Goal: Transaction & Acquisition: Purchase product/service

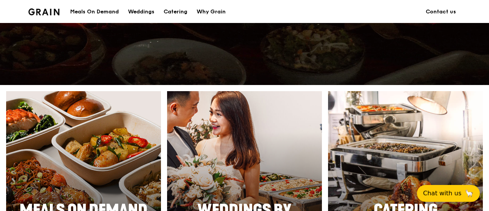
scroll to position [268, 0]
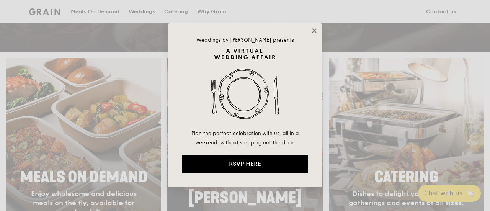
click at [312, 32] on icon at bounding box center [314, 30] width 7 height 7
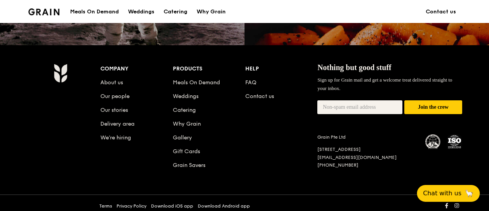
scroll to position [766, 0]
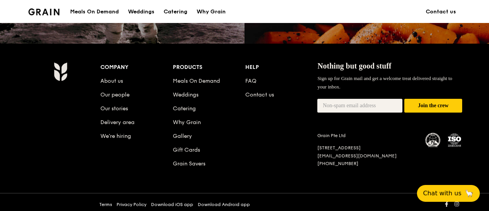
click at [95, 9] on div "Meals On Demand" at bounding box center [94, 11] width 49 height 23
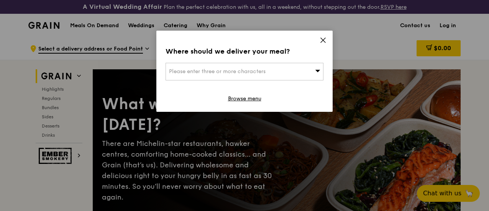
click at [325, 41] on icon at bounding box center [322, 40] width 7 height 7
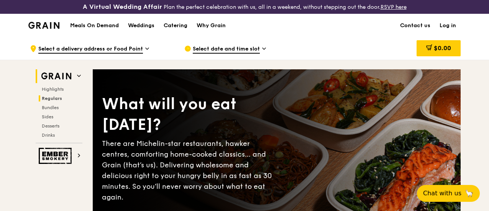
click at [53, 101] on h2 "Regulars" at bounding box center [61, 98] width 44 height 6
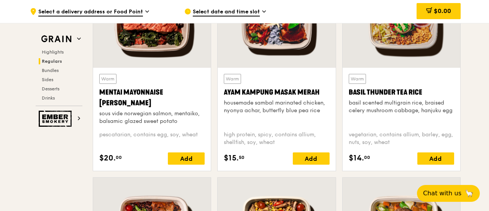
scroll to position [746, 0]
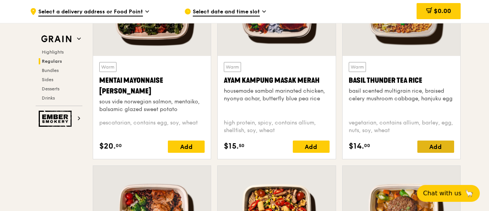
click at [437, 151] on div "Add" at bounding box center [435, 147] width 37 height 12
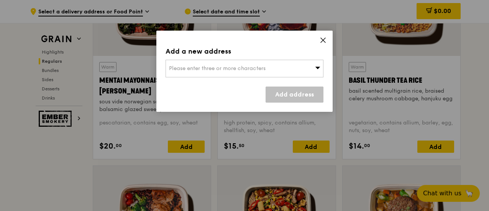
click at [245, 71] on span "Please enter three or more characters" at bounding box center [217, 68] width 96 height 7
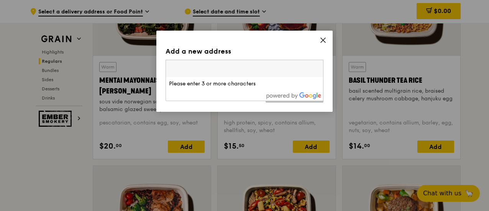
paste input "Marina Bay Financial Centre, Tower 3, 12 Marina Boulevard, 23rd Level, #23-01, …"
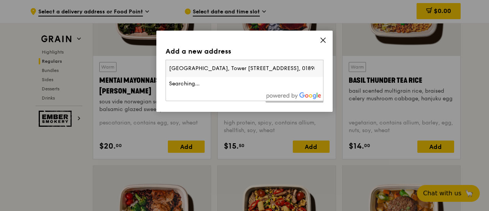
scroll to position [0, 79]
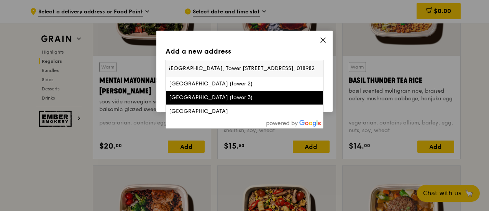
type input "Marina Bay Financial Centre, Tower 3, 12 Marina Boulevard, 23rd Level, #23-01, …"
click at [249, 99] on div "Marina Bay Financial Centre (tower 3)" at bounding box center [225, 98] width 113 height 8
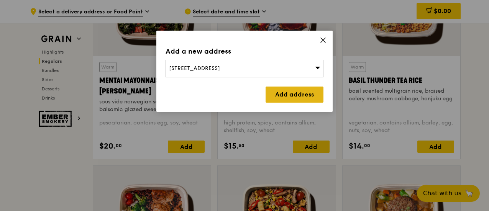
click at [300, 95] on link "Add address" at bounding box center [294, 95] width 58 height 16
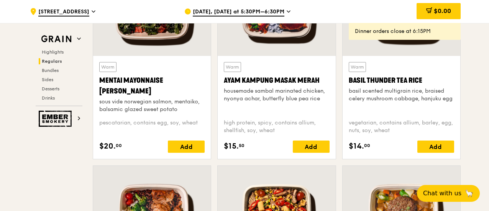
click at [287, 11] on icon at bounding box center [288, 12] width 3 height 2
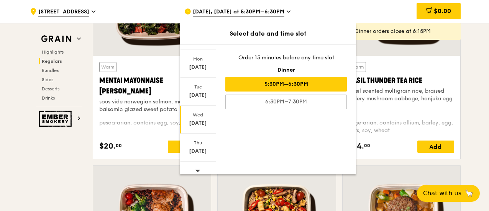
scroll to position [105, 0]
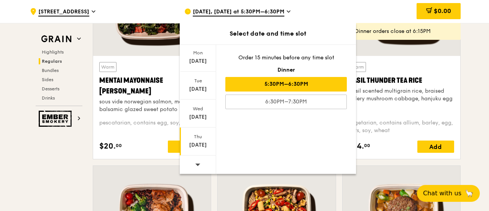
click at [201, 136] on div "Thu" at bounding box center [198, 137] width 34 height 6
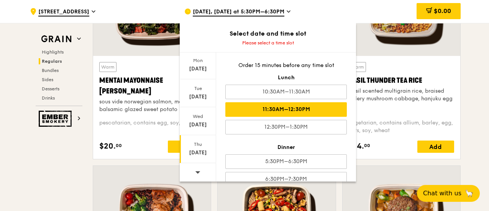
click at [289, 111] on div "11:30AM–12:30PM" at bounding box center [285, 109] width 121 height 15
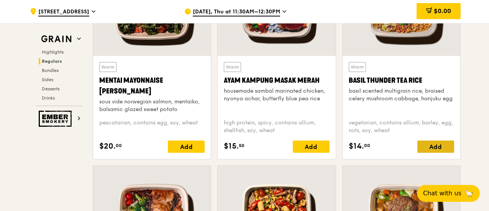
click at [424, 149] on div "Add" at bounding box center [435, 147] width 37 height 12
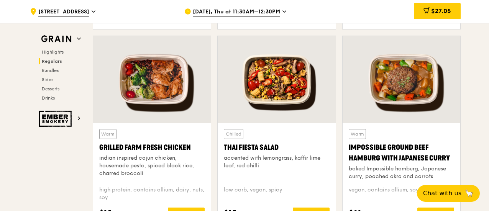
scroll to position [899, 0]
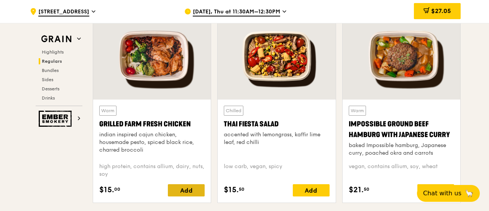
click at [197, 194] on div "Add" at bounding box center [186, 190] width 37 height 12
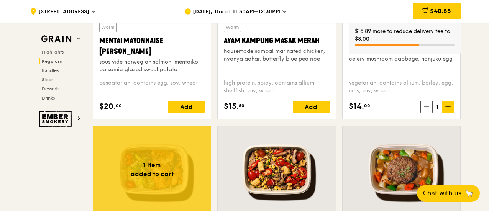
scroll to position [784, 0]
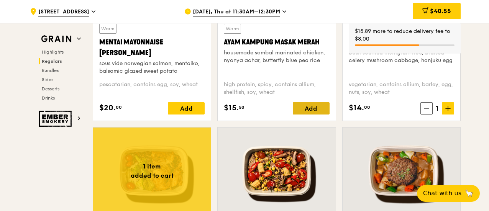
click at [304, 114] on div "Add" at bounding box center [311, 108] width 37 height 12
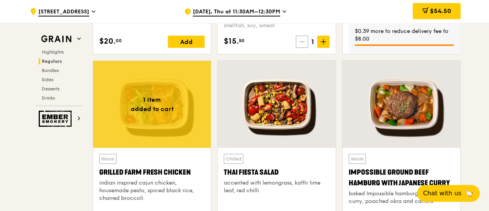
scroll to position [860, 0]
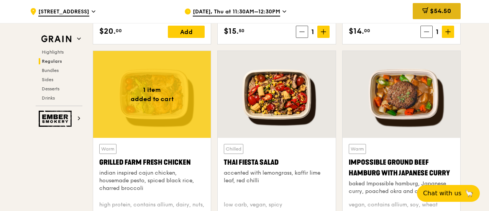
click at [436, 12] on span "$54.50" at bounding box center [440, 10] width 21 height 7
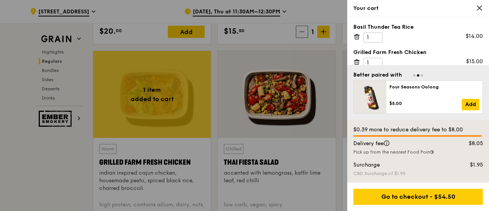
click at [476, 8] on icon at bounding box center [479, 8] width 7 height 7
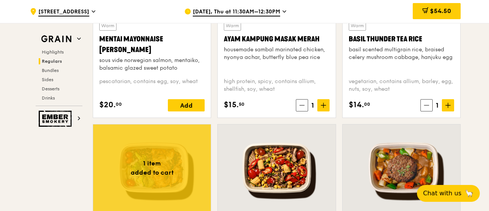
scroll to position [784, 0]
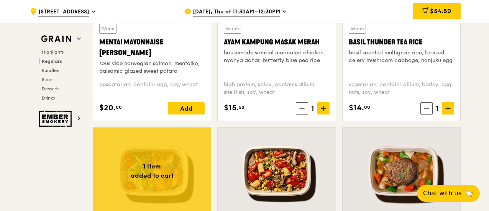
click at [384, 61] on div "basil scented multigrain rice, braised celery mushroom cabbage, hanjuku egg" at bounding box center [400, 56] width 105 height 15
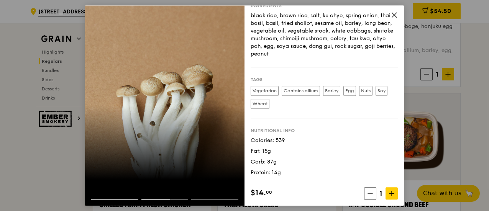
scroll to position [860, 0]
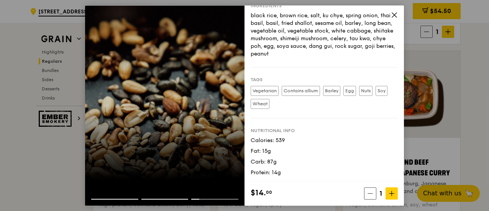
click at [394, 13] on icon at bounding box center [394, 14] width 7 height 7
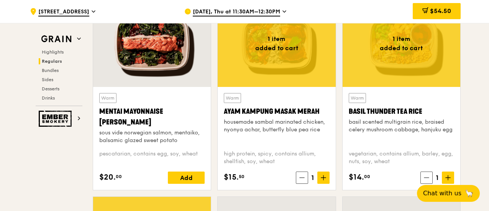
scroll to position [707, 0]
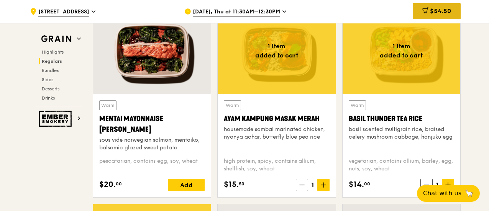
click at [431, 11] on span "$54.50" at bounding box center [440, 10] width 21 height 7
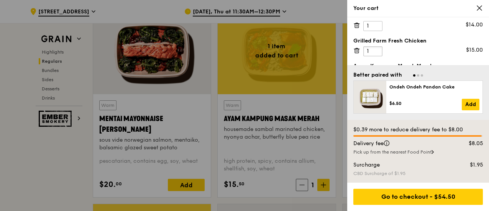
drag, startPoint x: 377, startPoint y: 61, endPoint x: 361, endPoint y: 61, distance: 15.3
click at [361, 61] on div "Basil Thunder Tea Rice 1 $14.00 Grilled Farm Fresh Chicken 1 $15.00 Ayam Kampun…" at bounding box center [418, 41] width 142 height 48
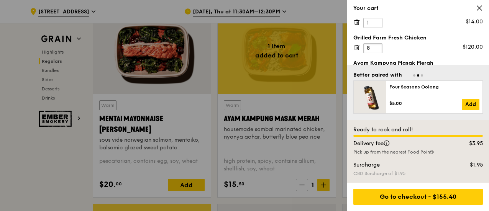
scroll to position [32, 0]
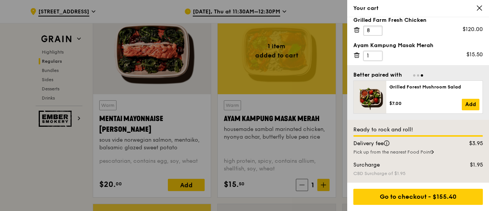
type input "8"
drag, startPoint x: 370, startPoint y: 52, endPoint x: 363, endPoint y: 54, distance: 7.0
click at [363, 53] on input "1" at bounding box center [372, 56] width 19 height 10
type input "8"
click at [69, 176] on div at bounding box center [244, 105] width 489 height 211
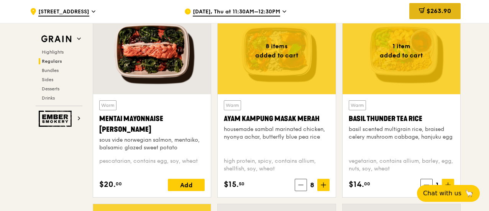
click at [426, 12] on span "$263.90" at bounding box center [438, 10] width 25 height 7
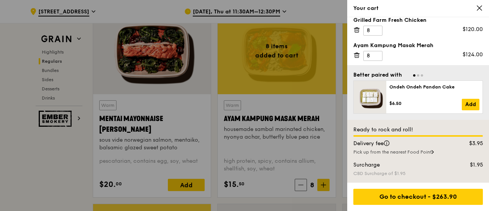
click at [481, 9] on icon at bounding box center [479, 8] width 7 height 7
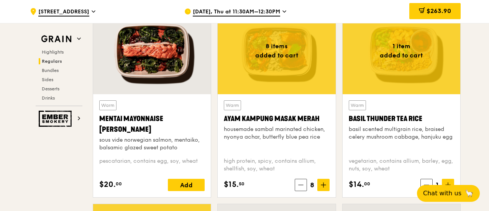
click at [423, 78] on div at bounding box center [401, 50] width 118 height 87
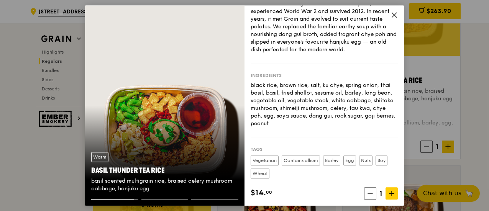
scroll to position [784, 0]
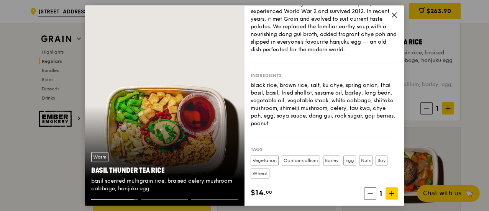
click at [173, 147] on div "Warm Basil Thunder Tea Rice basil scented multigrain rice, braised celery mushr…" at bounding box center [164, 172] width 159 height 53
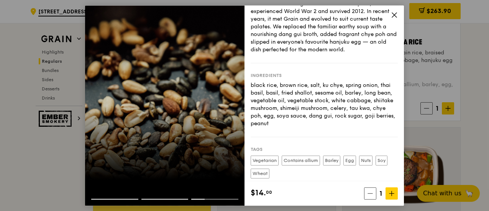
click at [393, 15] on icon at bounding box center [394, 14] width 7 height 7
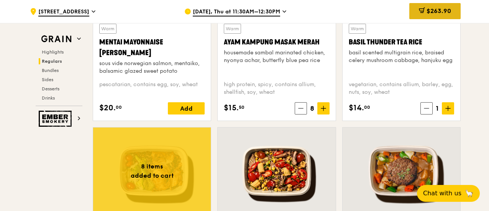
click at [438, 14] on span "$263.90" at bounding box center [438, 10] width 25 height 7
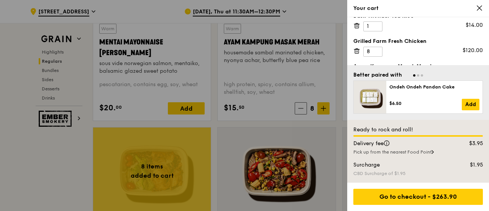
scroll to position [0, 0]
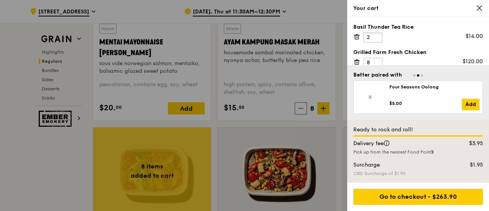
type input "2"
click at [376, 35] on input "2" at bounding box center [372, 38] width 19 height 10
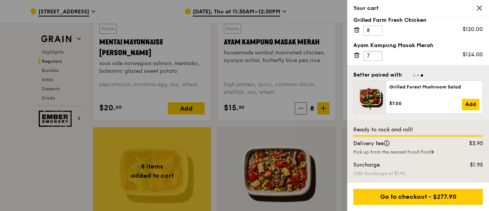
type input "7"
click at [376, 56] on input "7" at bounding box center [372, 56] width 19 height 10
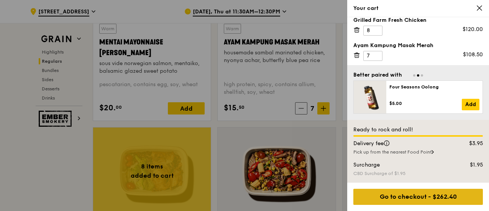
click at [417, 197] on div "Go to checkout - $262.40" at bounding box center [417, 197] width 129 height 16
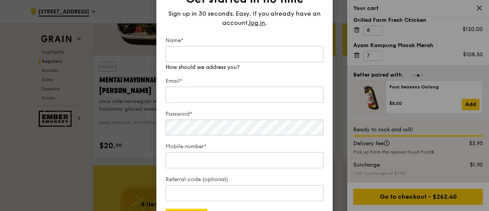
scroll to position [707, 0]
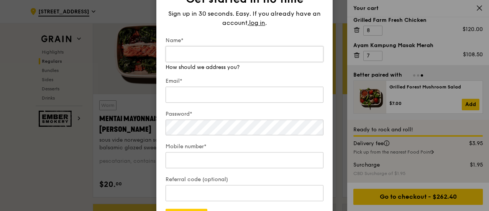
click at [227, 52] on input "Name*" at bounding box center [244, 54] width 158 height 16
type input "Lauren Lai"
click at [198, 90] on input "Email*" at bounding box center [244, 95] width 158 height 16
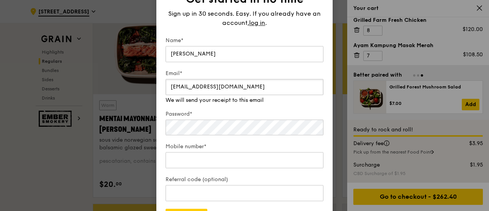
type input "lauren.lai@spglobal.com"
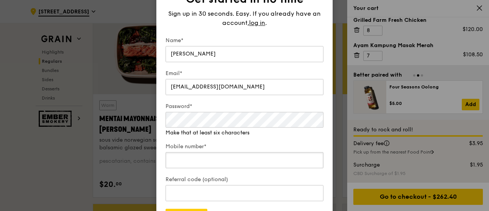
click at [204, 162] on div "Mobile number*" at bounding box center [244, 156] width 158 height 27
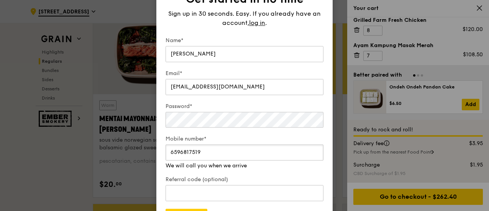
type input "6596817519"
click at [230, 172] on form "Name* Lauren Lai Email* lauren.lai@spglobal.com Password* Mobile number* 659681…" at bounding box center [244, 131] width 158 height 188
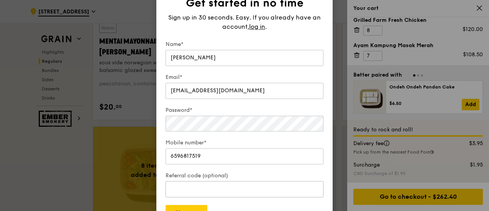
scroll to position [822, 0]
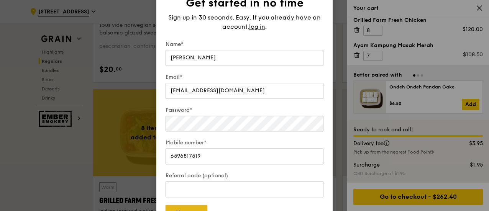
click at [203, 206] on button "Sign up" at bounding box center [186, 213] width 42 height 16
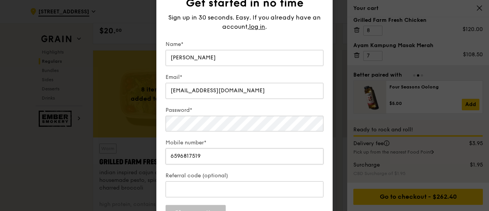
scroll to position [899, 0]
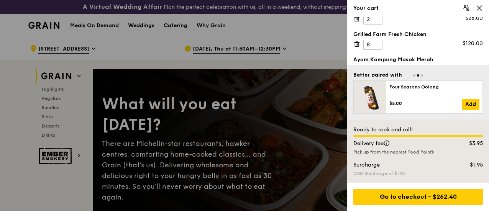
scroll to position [32, 0]
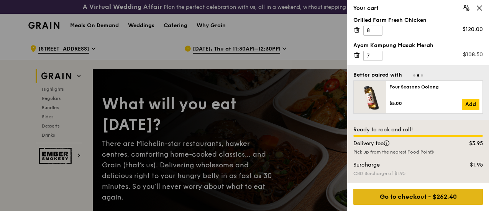
click at [420, 191] on div "Go to checkout - $262.40" at bounding box center [417, 197] width 129 height 16
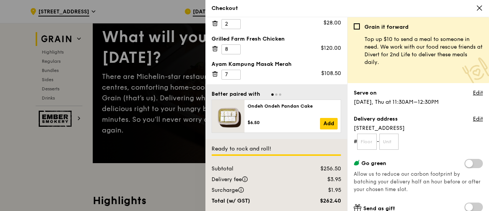
scroll to position [115, 0]
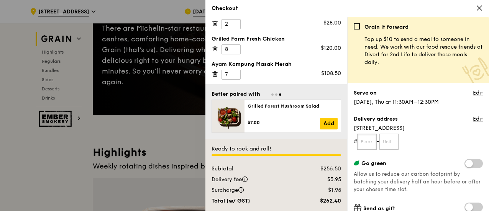
click at [376, 139] on input "text" at bounding box center [367, 142] width 20 height 16
type input "23"
click at [393, 141] on input "text" at bounding box center [389, 142] width 20 height 16
type input "01"
click at [443, 130] on span "[STREET_ADDRESS]" at bounding box center [417, 128] width 129 height 8
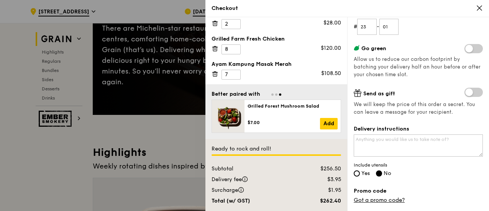
scroll to position [153, 0]
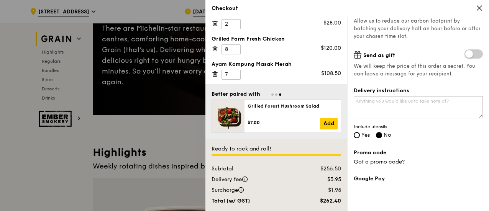
click at [363, 136] on span "Yes" at bounding box center [365, 135] width 8 height 7
click at [358, 135] on input "Yes" at bounding box center [356, 135] width 6 height 6
radio input "true"
radio input "false"
click at [422, 134] on div "Delivery instructions Include utensils Yes No" at bounding box center [417, 113] width 129 height 53
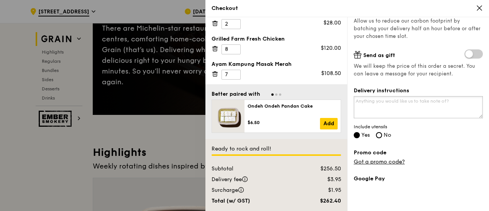
click at [392, 99] on textarea "Delivery instructions" at bounding box center [417, 107] width 129 height 22
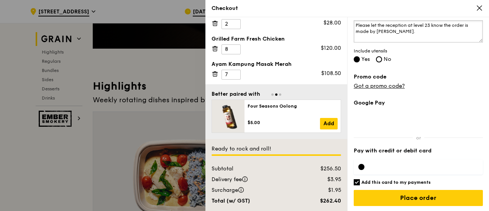
scroll to position [191, 0]
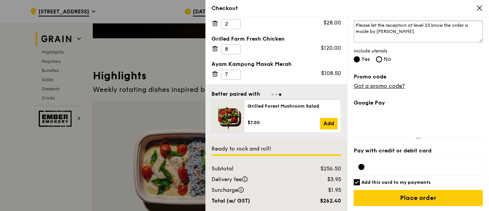
type textarea "Please let the reception at level 23 know the order is made by [PERSON_NAME]."
click at [358, 182] on input "Add this card to my payments" at bounding box center [356, 182] width 6 height 6
checkbox input "false"
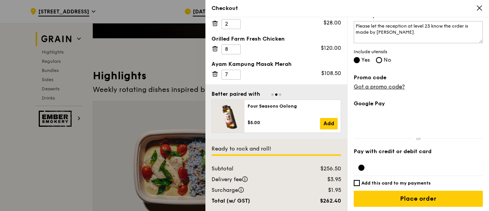
scroll to position [229, 0]
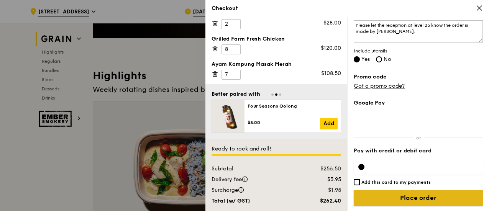
click at [398, 195] on input "Place order" at bounding box center [417, 198] width 129 height 16
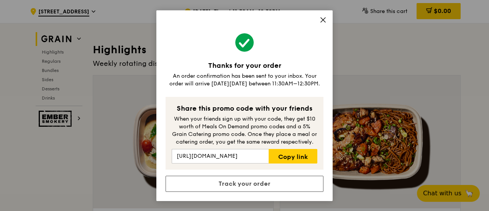
scroll to position [230, 0]
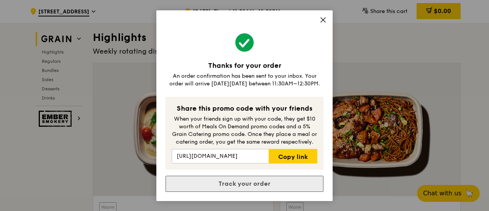
click at [216, 180] on link "Track your order" at bounding box center [244, 184] width 158 height 16
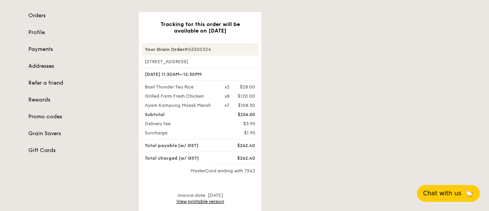
scroll to position [77, 0]
